Goal: Find specific page/section: Find specific page/section

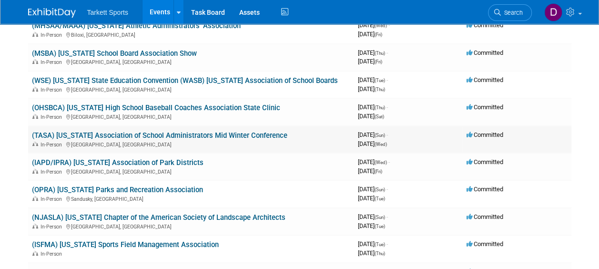
scroll to position [1859, 0]
click at [231, 133] on link "(TASA) [US_STATE] Association of School Administrators Mid Winter Conference" at bounding box center [159, 136] width 255 height 9
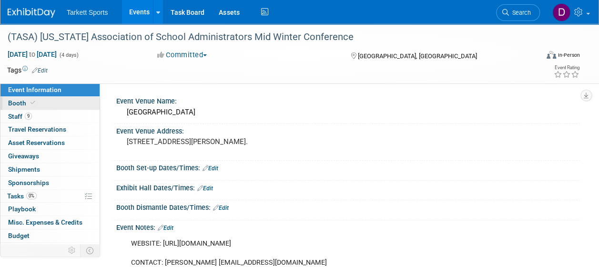
click at [12, 98] on link "Booth" at bounding box center [49, 103] width 99 height 13
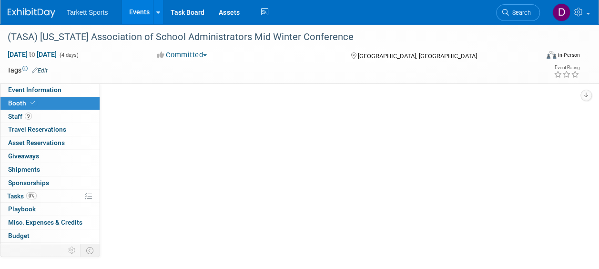
select select "FieldTurf, [PERSON_NAME], Indoor"
